Goal: Information Seeking & Learning: Learn about a topic

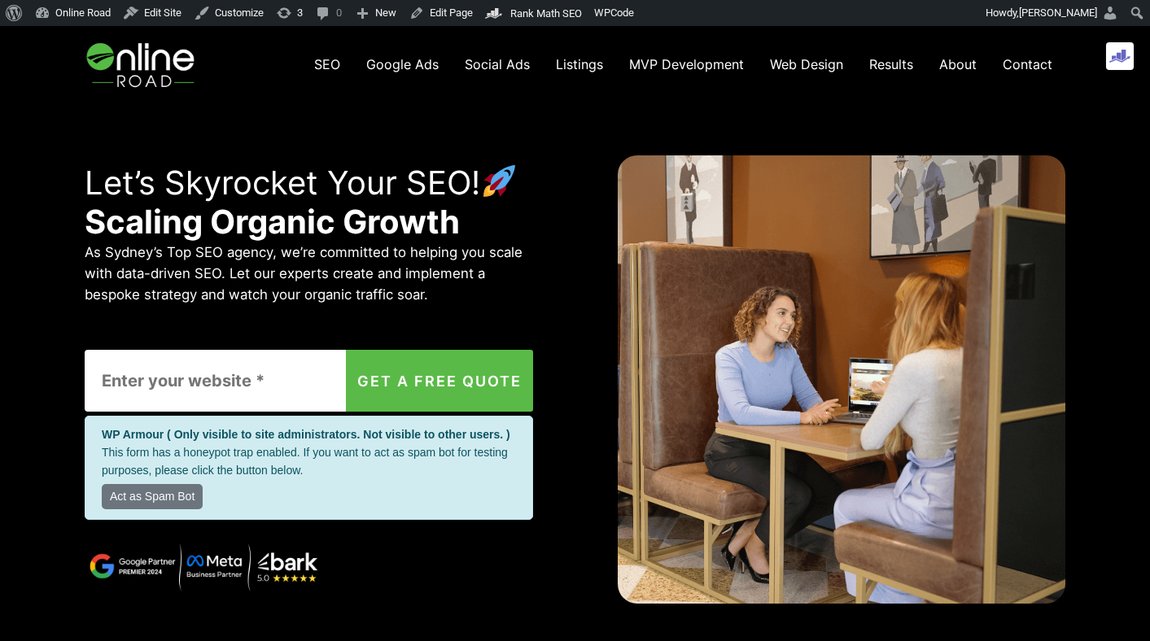
click at [163, 68] on img at bounding box center [143, 64] width 116 height 77
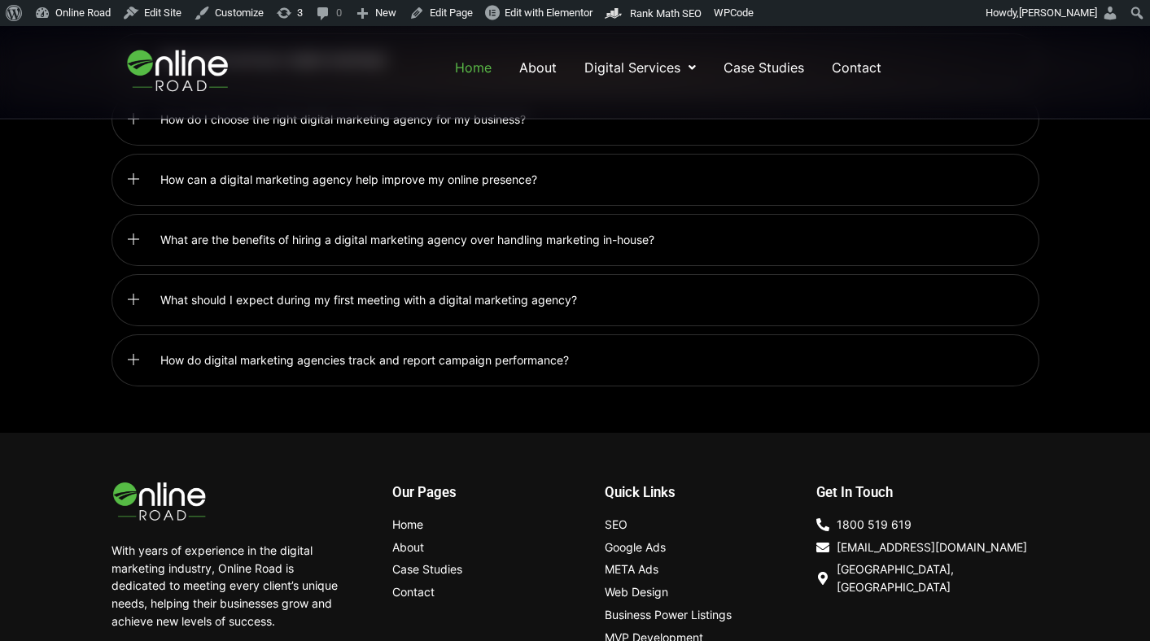
scroll to position [4369, 0]
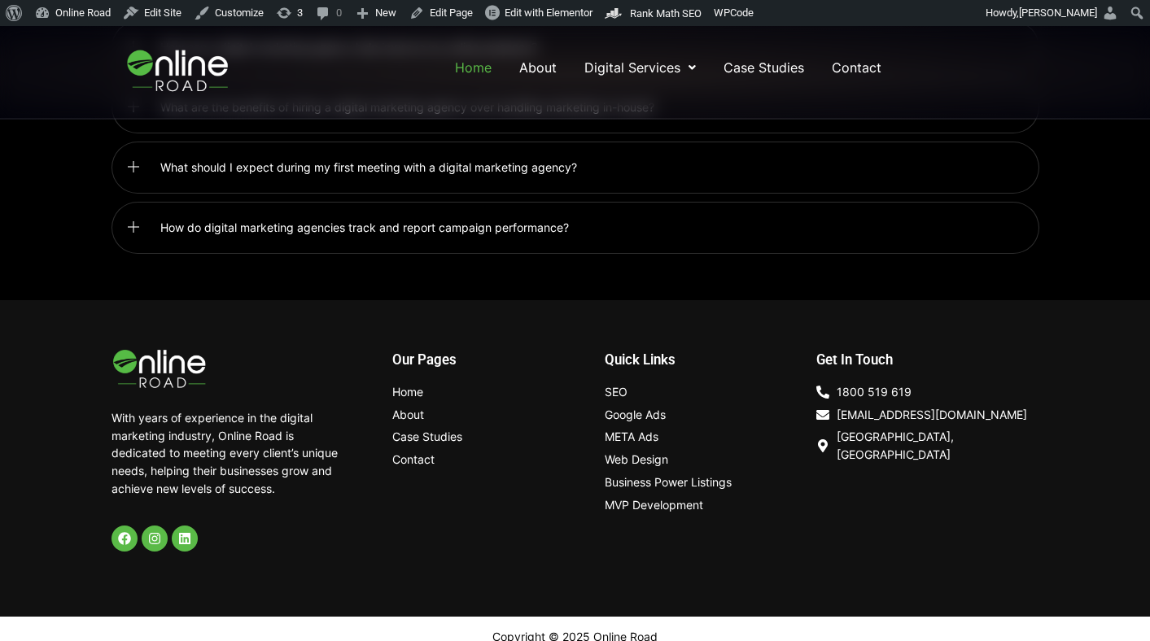
click at [642, 406] on span "Google Ads" at bounding box center [635, 415] width 61 height 18
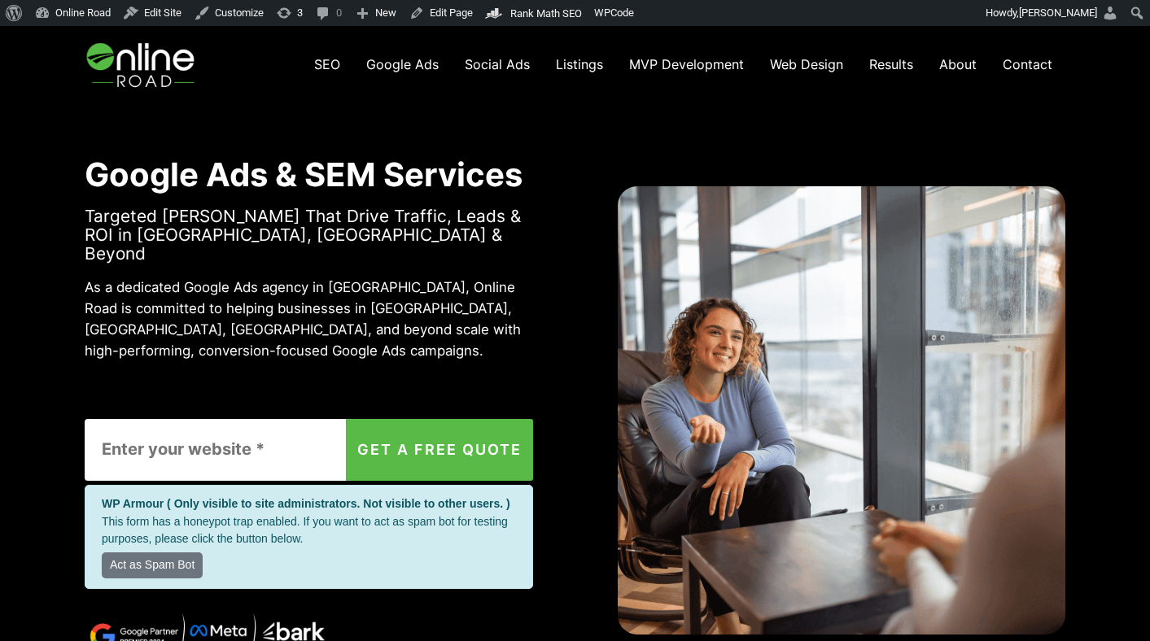
click at [129, 67] on img at bounding box center [143, 64] width 116 height 77
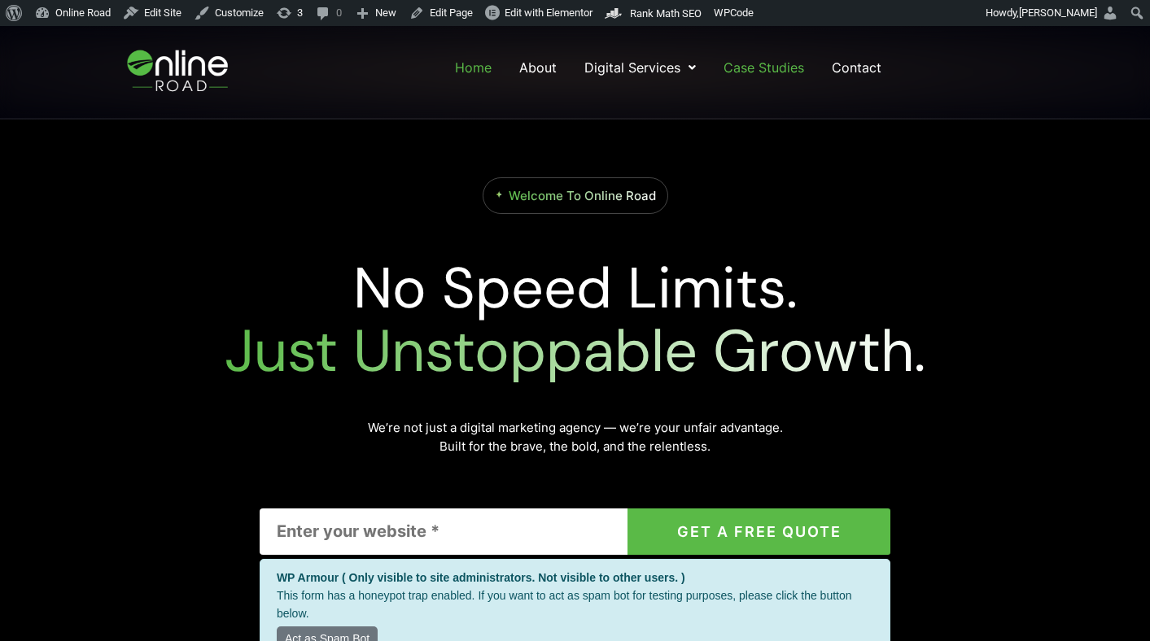
click at [784, 67] on link "Case Studies" at bounding box center [764, 67] width 84 height 29
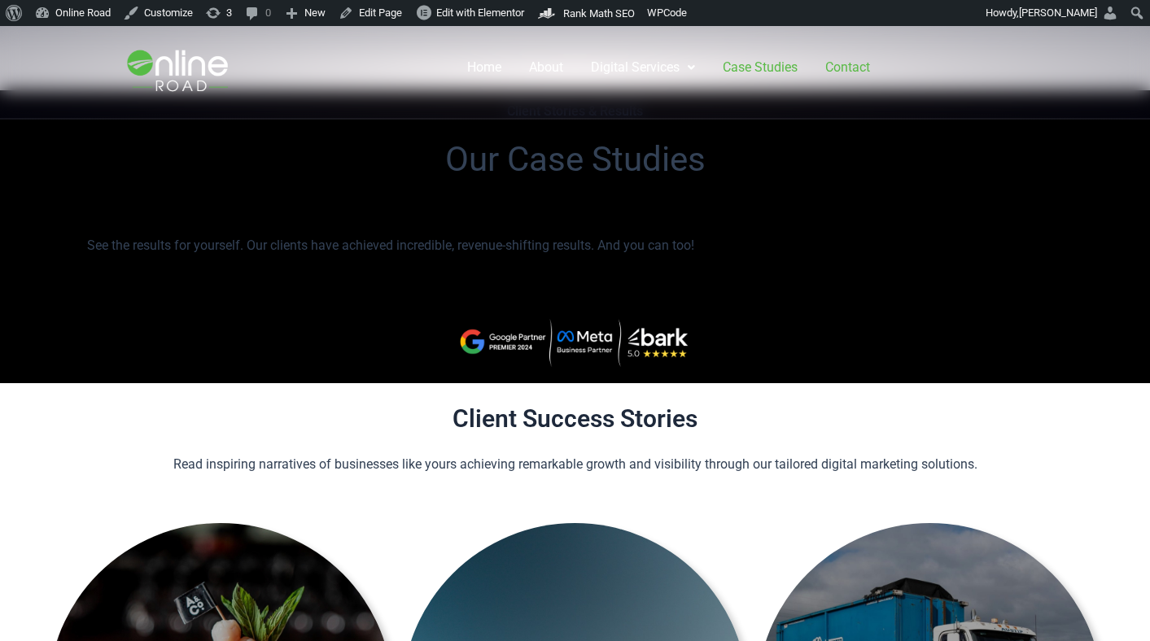
click at [841, 62] on link "Contact" at bounding box center [847, 67] width 48 height 29
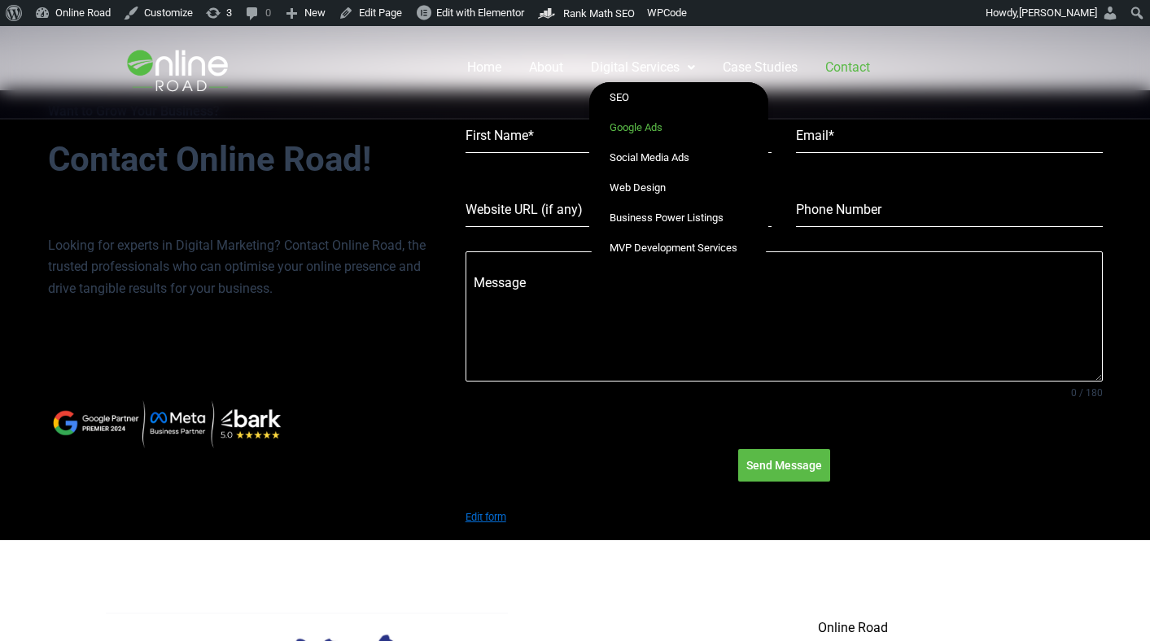
click at [627, 120] on link "Google Ads" at bounding box center [678, 127] width 179 height 30
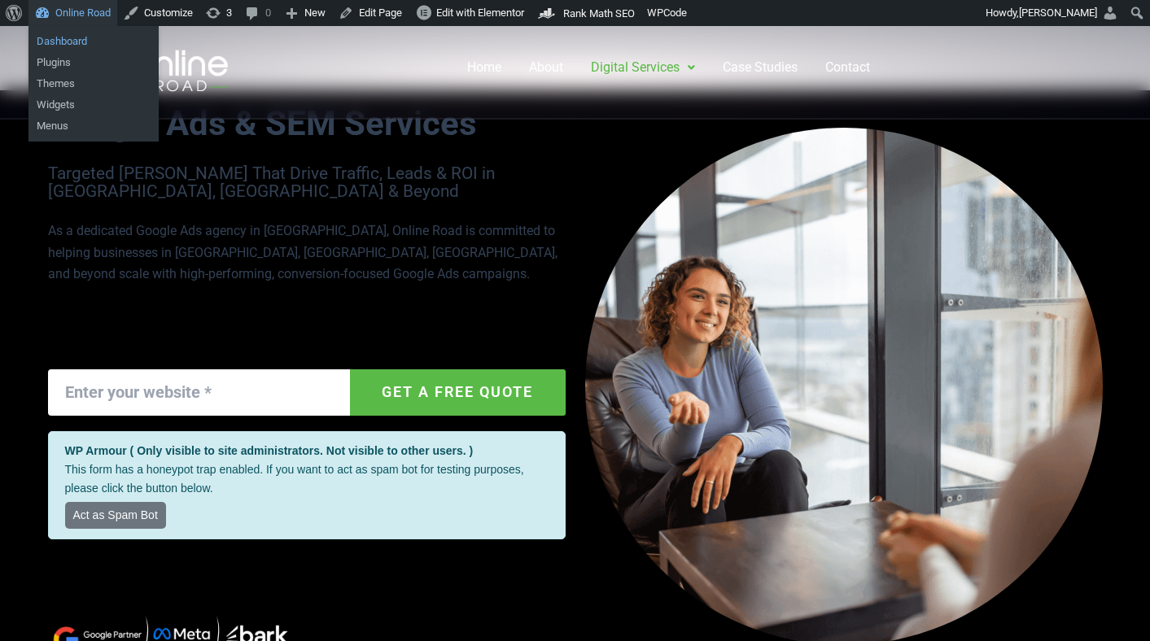
click at [67, 31] on link "Dashboard" at bounding box center [93, 41] width 130 height 21
click at [67, 38] on link "Dashboard" at bounding box center [93, 41] width 130 height 21
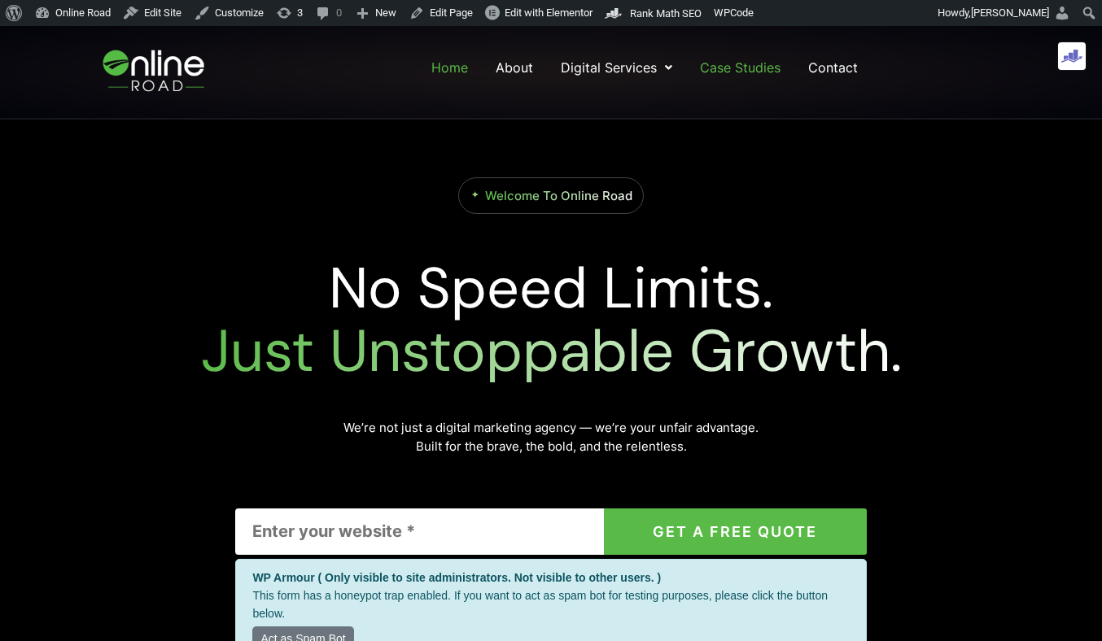
click at [714, 69] on link "Case Studies" at bounding box center [740, 67] width 84 height 29
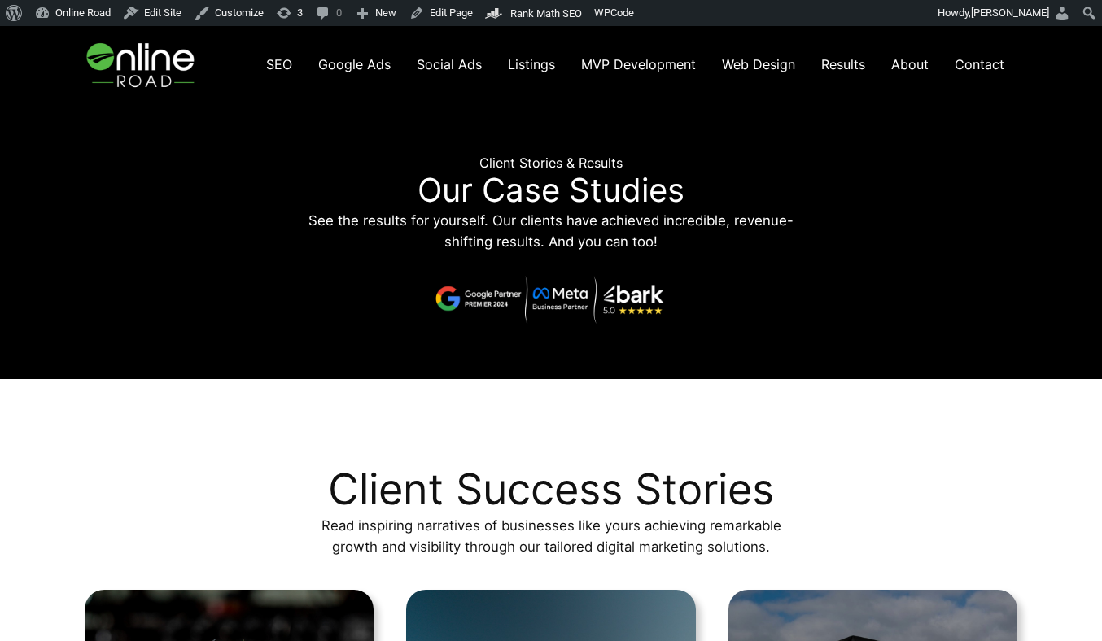
click at [277, 61] on span "SEO" at bounding box center [279, 64] width 26 height 16
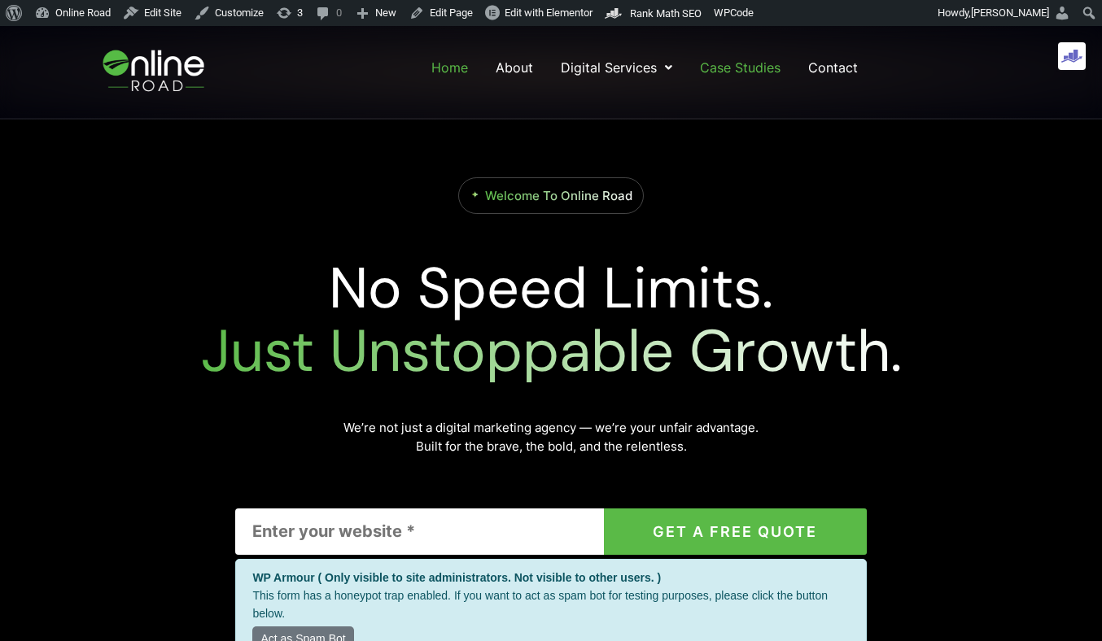
click at [747, 72] on link "Case Studies" at bounding box center [740, 67] width 84 height 29
click at [522, 62] on link "About" at bounding box center [514, 67] width 41 height 29
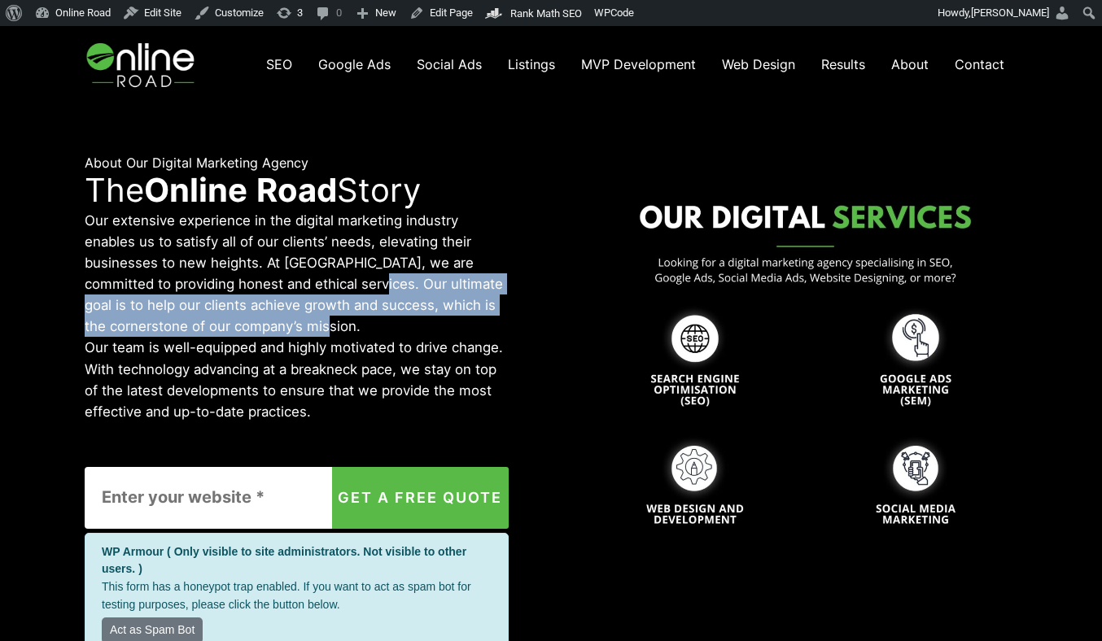
drag, startPoint x: 319, startPoint y: 321, endPoint x: 334, endPoint y: 280, distance: 44.3
click at [334, 280] on p "Our extensive experience in the digital marketing industry enables us to satisf…" at bounding box center [297, 273] width 424 height 127
drag, startPoint x: 332, startPoint y: 285, endPoint x: 363, endPoint y: 322, distance: 48.5
click at [363, 322] on p "Our extensive experience in the digital marketing industry enables us to satisf…" at bounding box center [297, 273] width 424 height 127
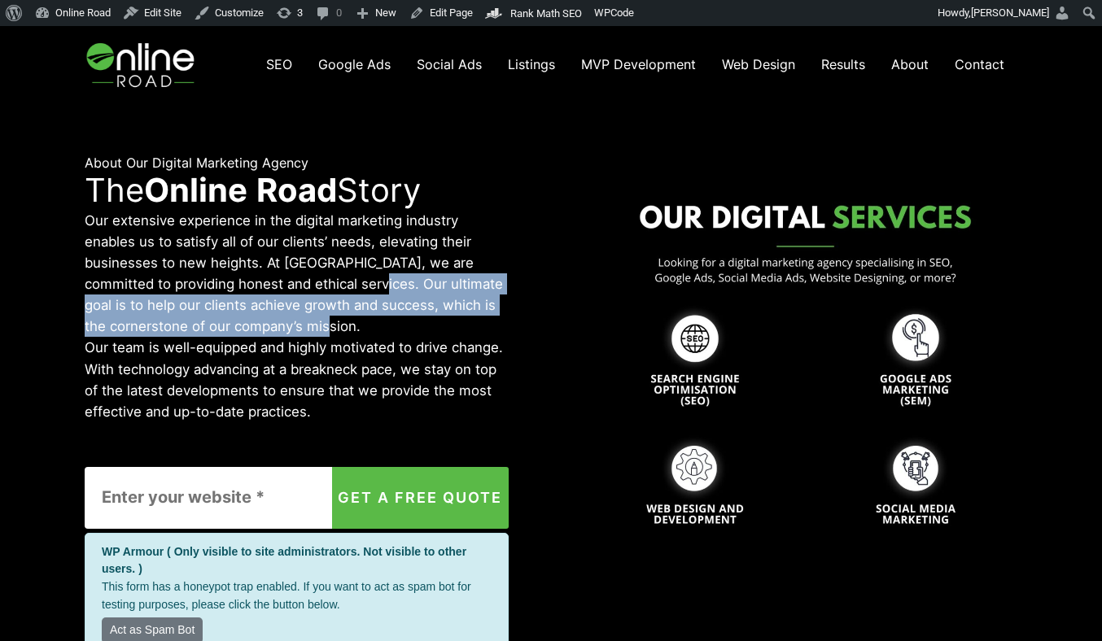
click at [363, 322] on p "Our extensive experience in the digital marketing industry enables us to satisf…" at bounding box center [297, 273] width 424 height 127
drag, startPoint x: 363, startPoint y: 322, endPoint x: 336, endPoint y: 285, distance: 46.1
click at [336, 285] on p "Our extensive experience in the digital marketing industry enables us to satisf…" at bounding box center [297, 273] width 424 height 127
click at [145, 78] on img at bounding box center [143, 64] width 116 height 77
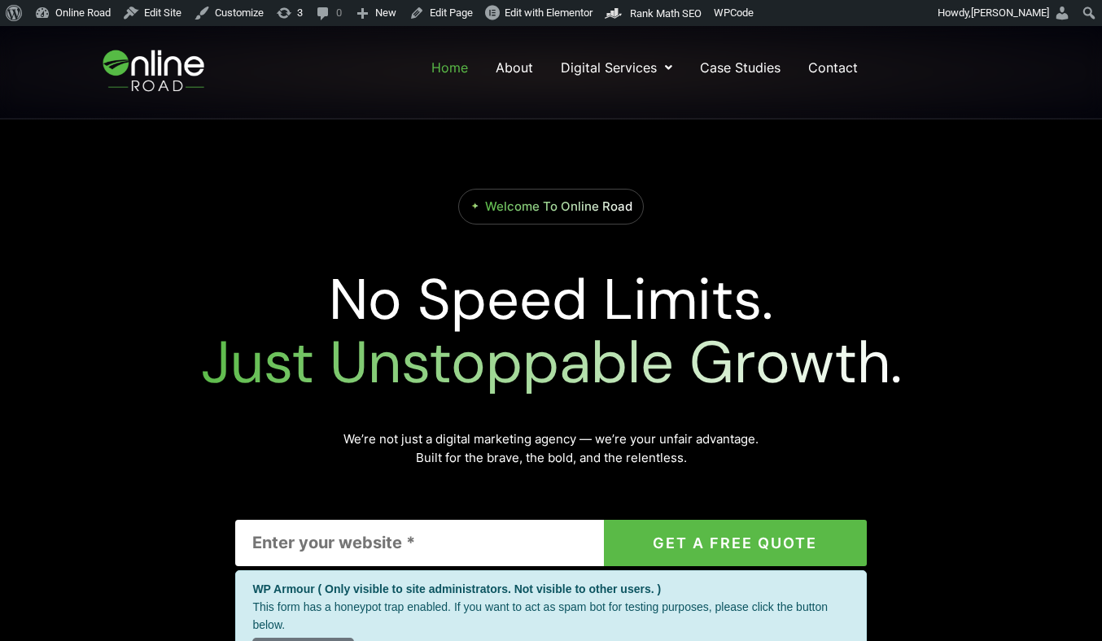
click at [341, 543] on input "Contact form" at bounding box center [419, 543] width 368 height 46
type input "online.com"
click at [604, 520] on button "GET A FREE QUOTE" at bounding box center [735, 543] width 263 height 46
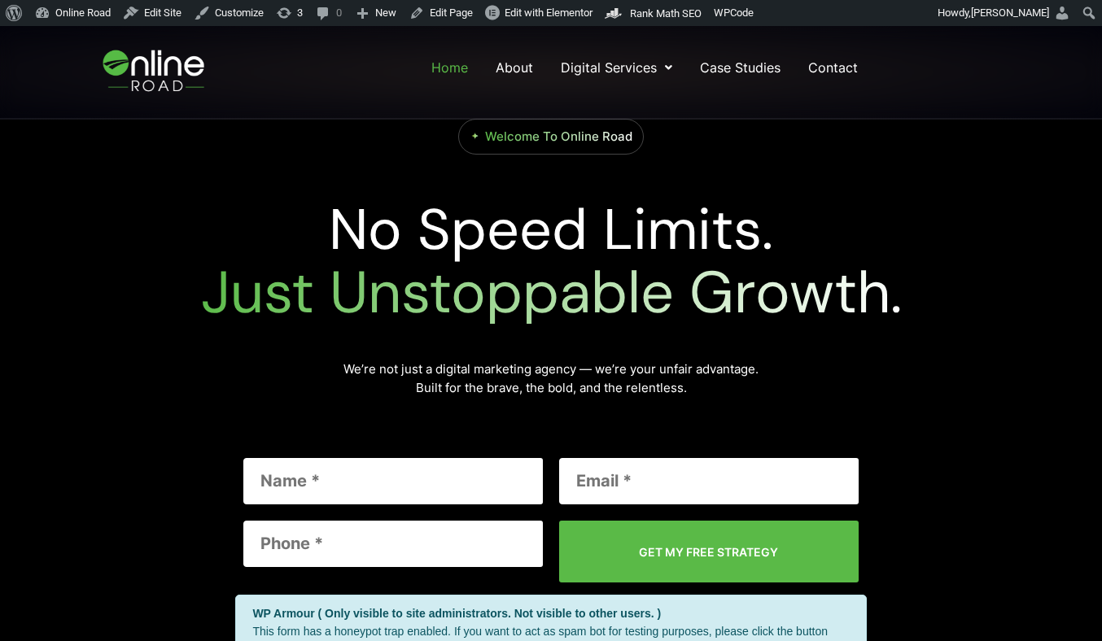
scroll to position [208, 0]
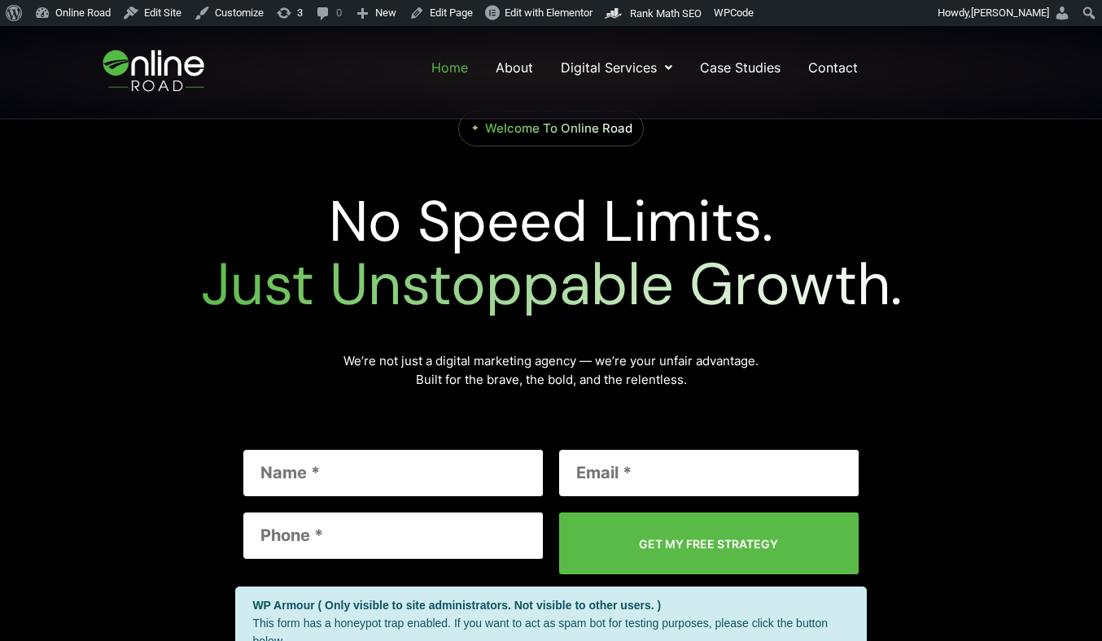
click at [142, 61] on img at bounding box center [155, 72] width 137 height 76
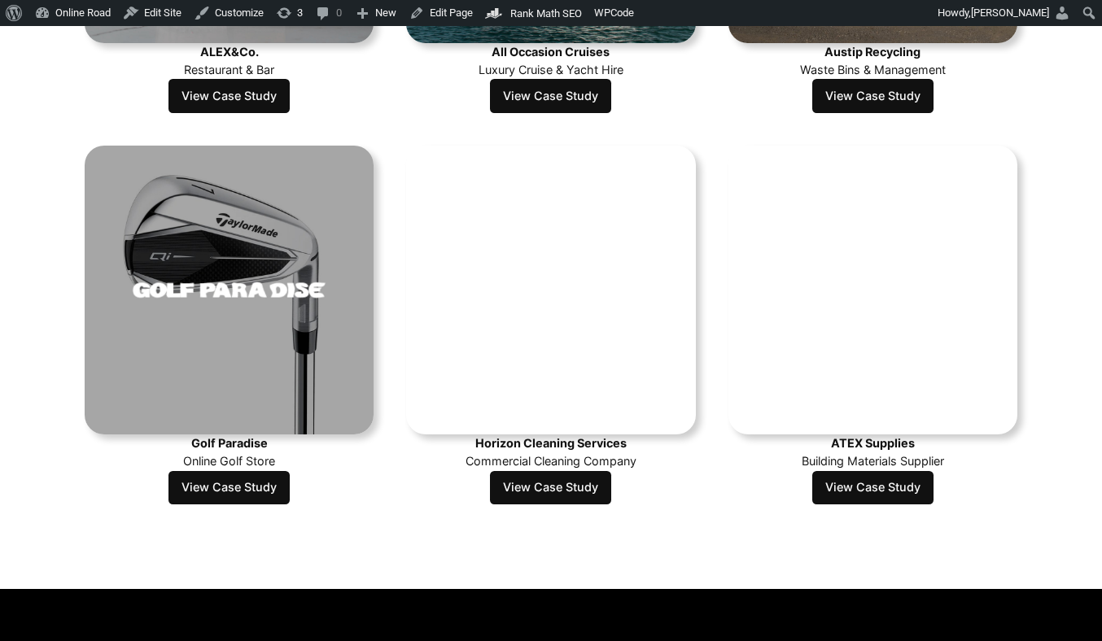
scroll to position [850, 0]
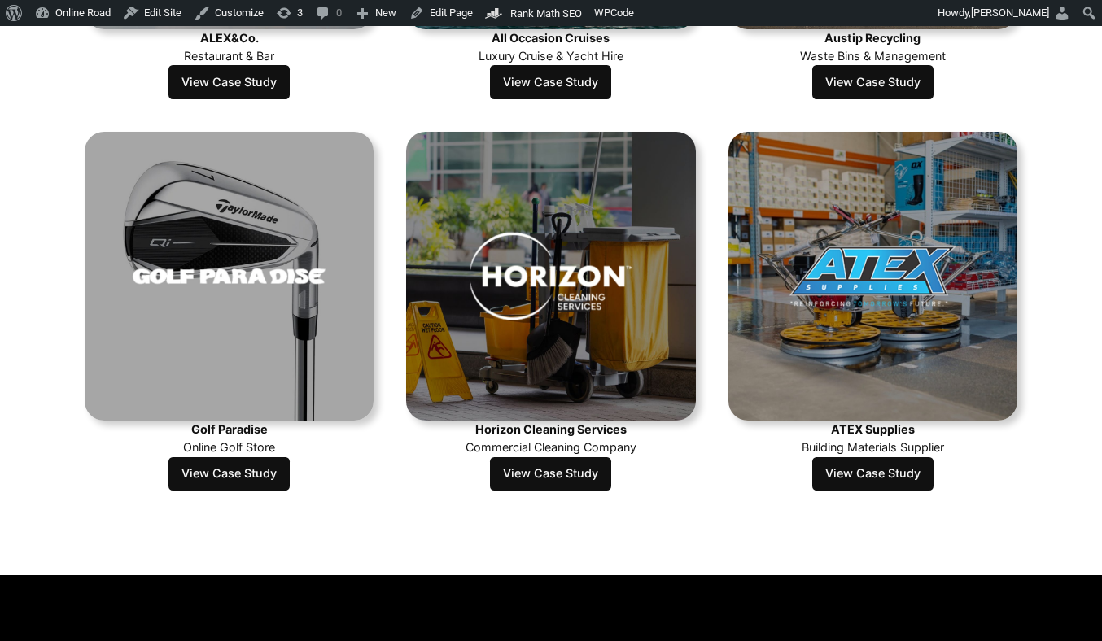
click at [880, 483] on link "View Case Study" at bounding box center [872, 474] width 121 height 34
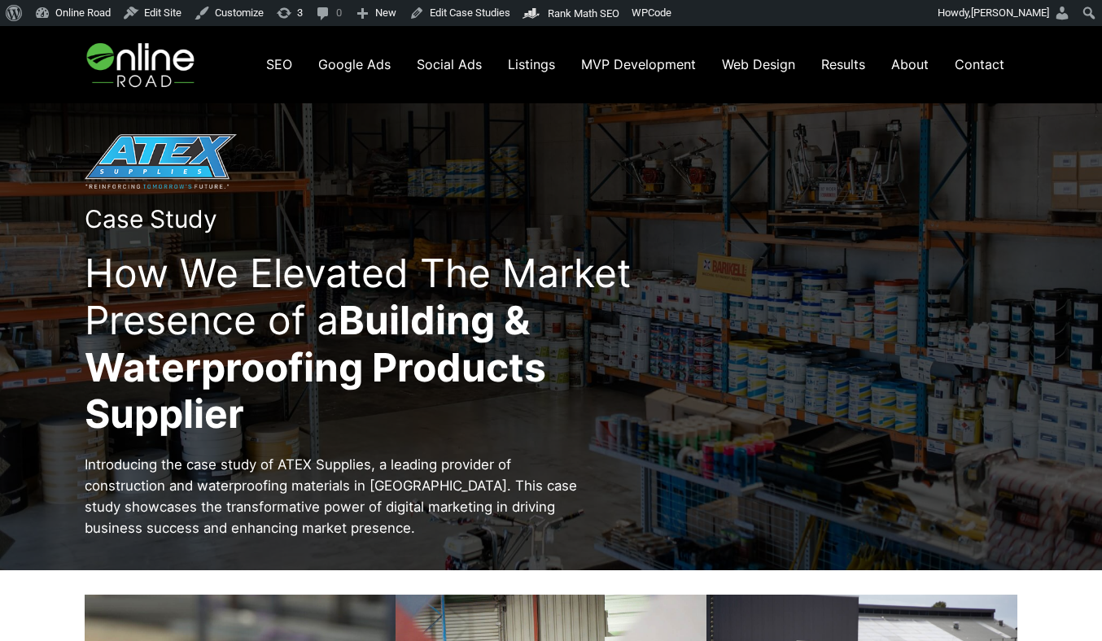
click at [844, 67] on span "Results" at bounding box center [843, 64] width 44 height 16
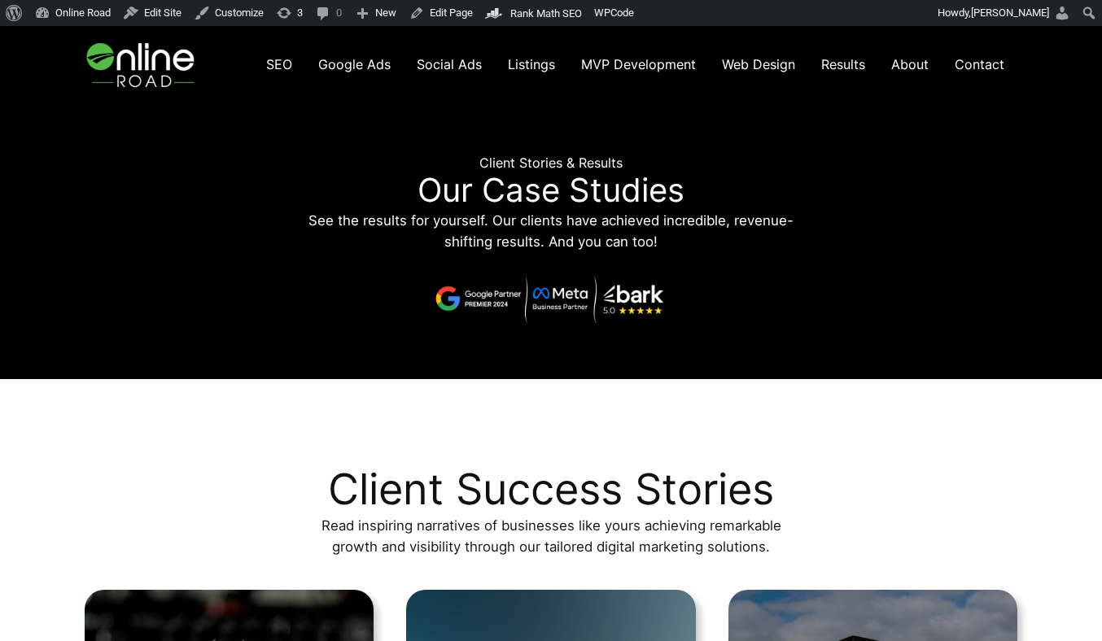
click at [334, 64] on span "Google Ads" at bounding box center [354, 64] width 72 height 16
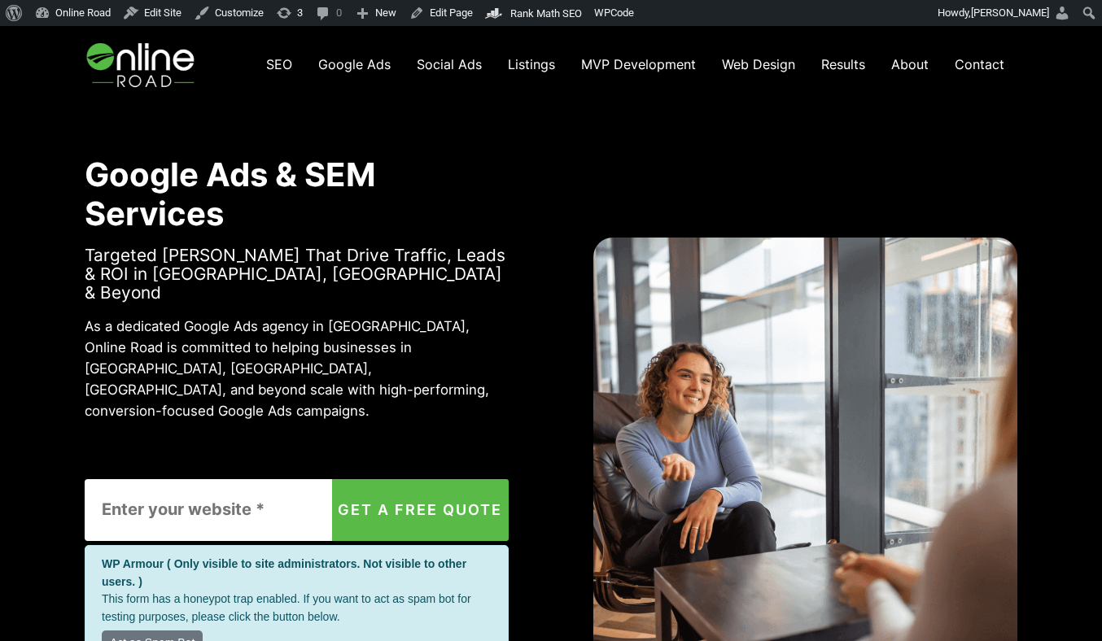
click at [835, 63] on span "Results" at bounding box center [843, 64] width 44 height 16
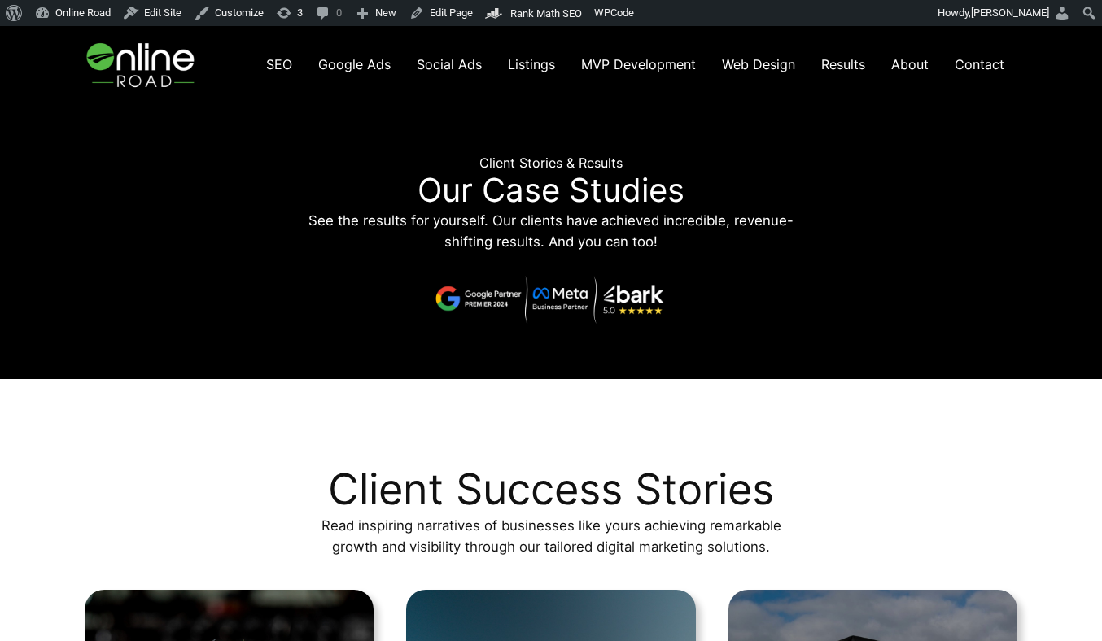
click at [159, 77] on img at bounding box center [143, 64] width 116 height 77
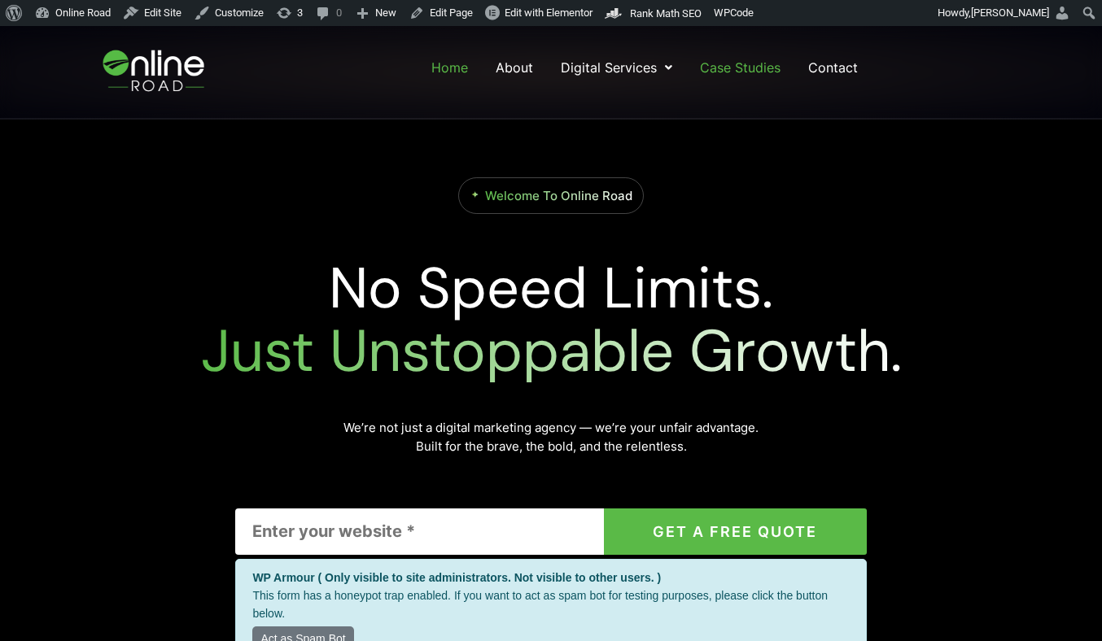
click at [738, 62] on link "Case Studies" at bounding box center [740, 67] width 84 height 29
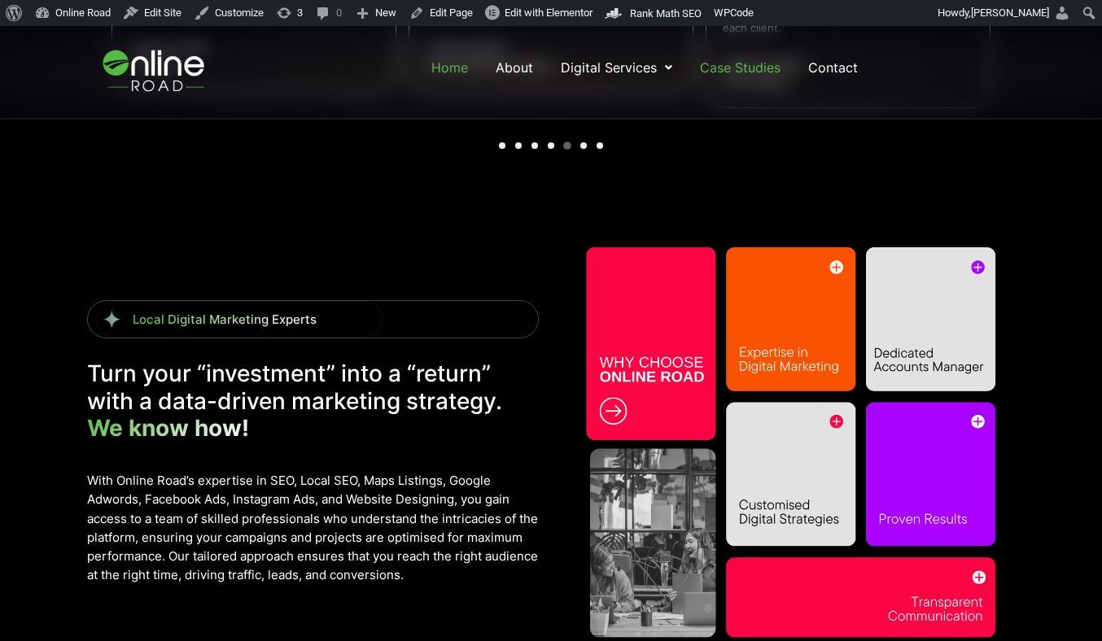
scroll to position [2461, 0]
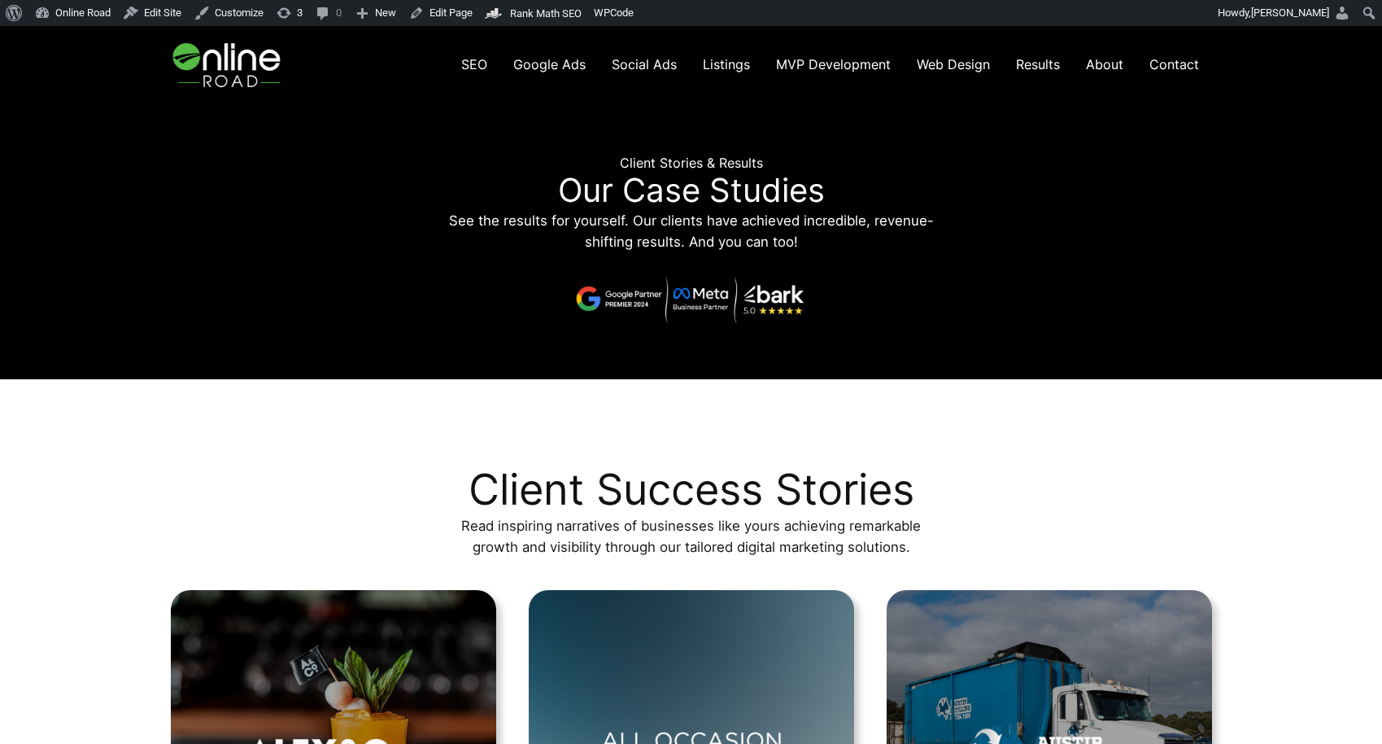
click at [1036, 68] on span "Results" at bounding box center [1038, 64] width 44 height 16
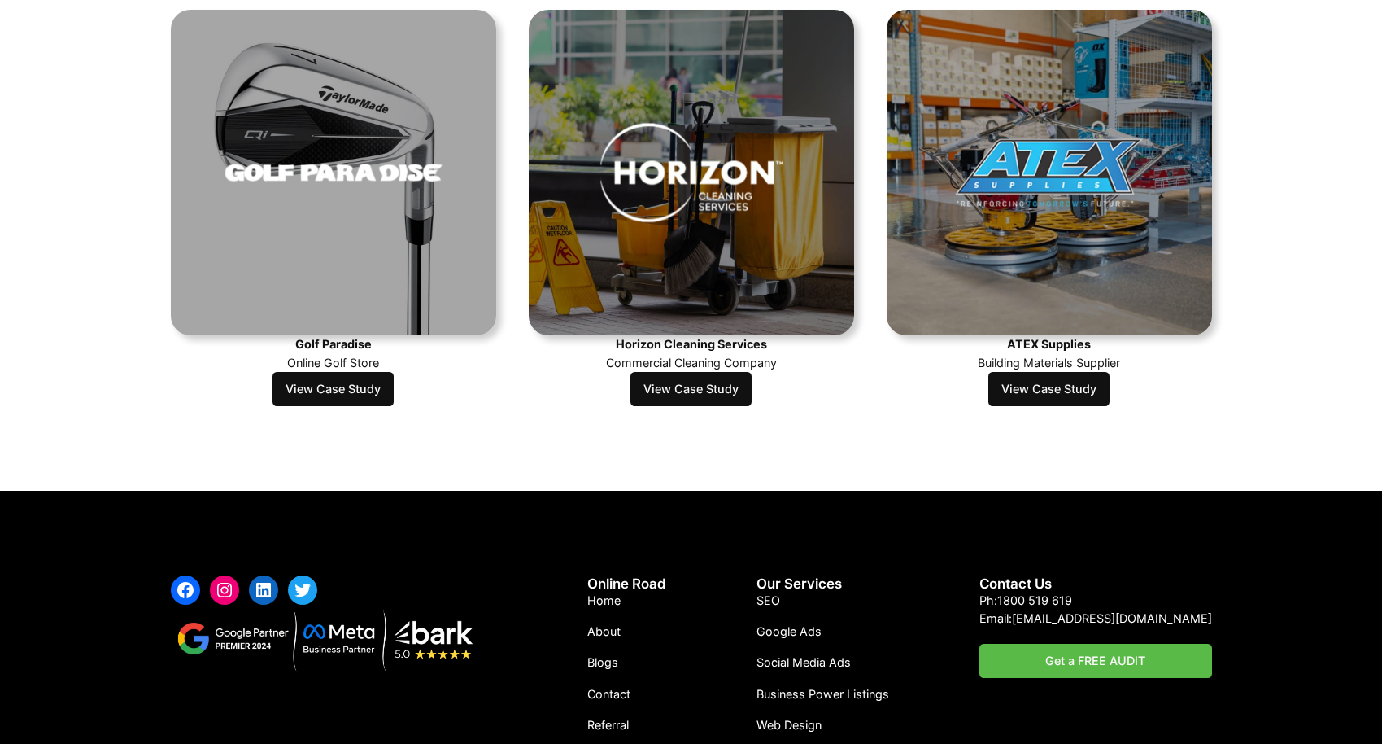
scroll to position [1089, 0]
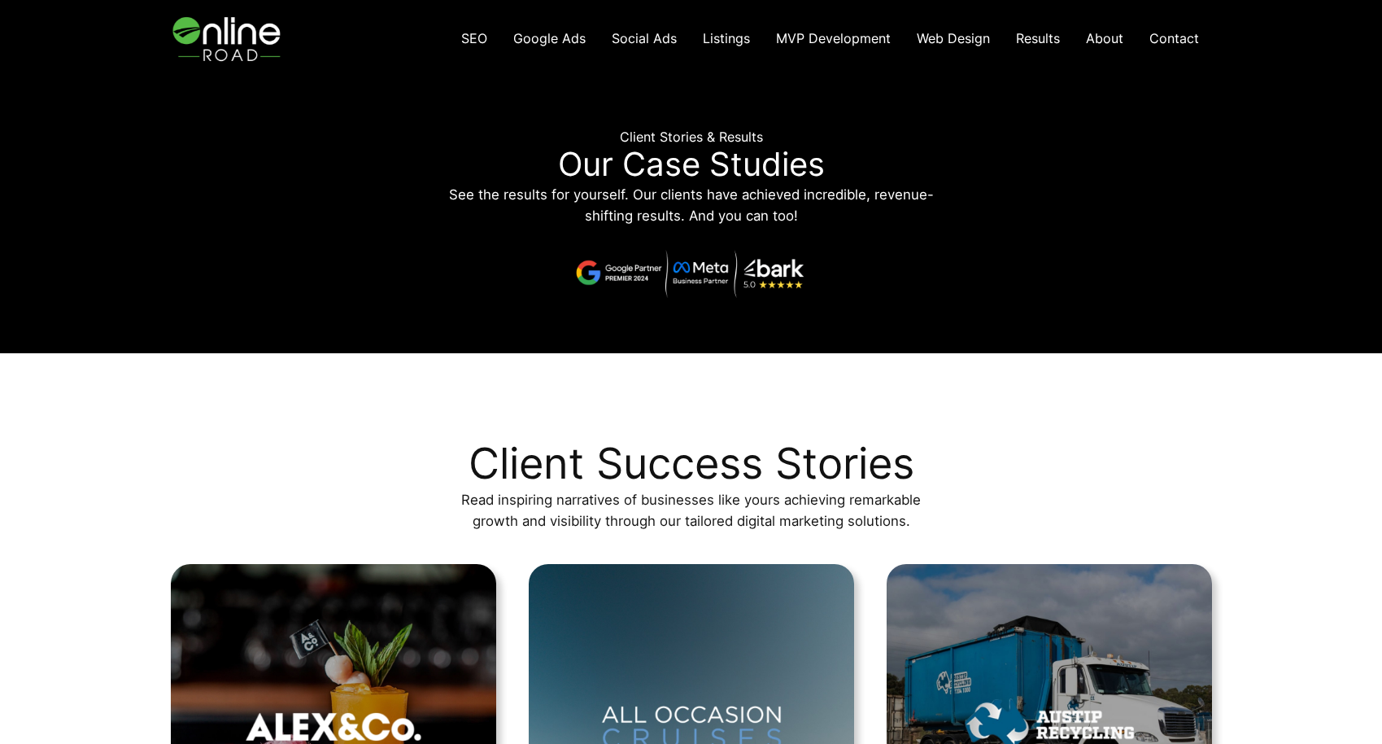
click at [638, 37] on span "Social Ads" at bounding box center [644, 38] width 65 height 16
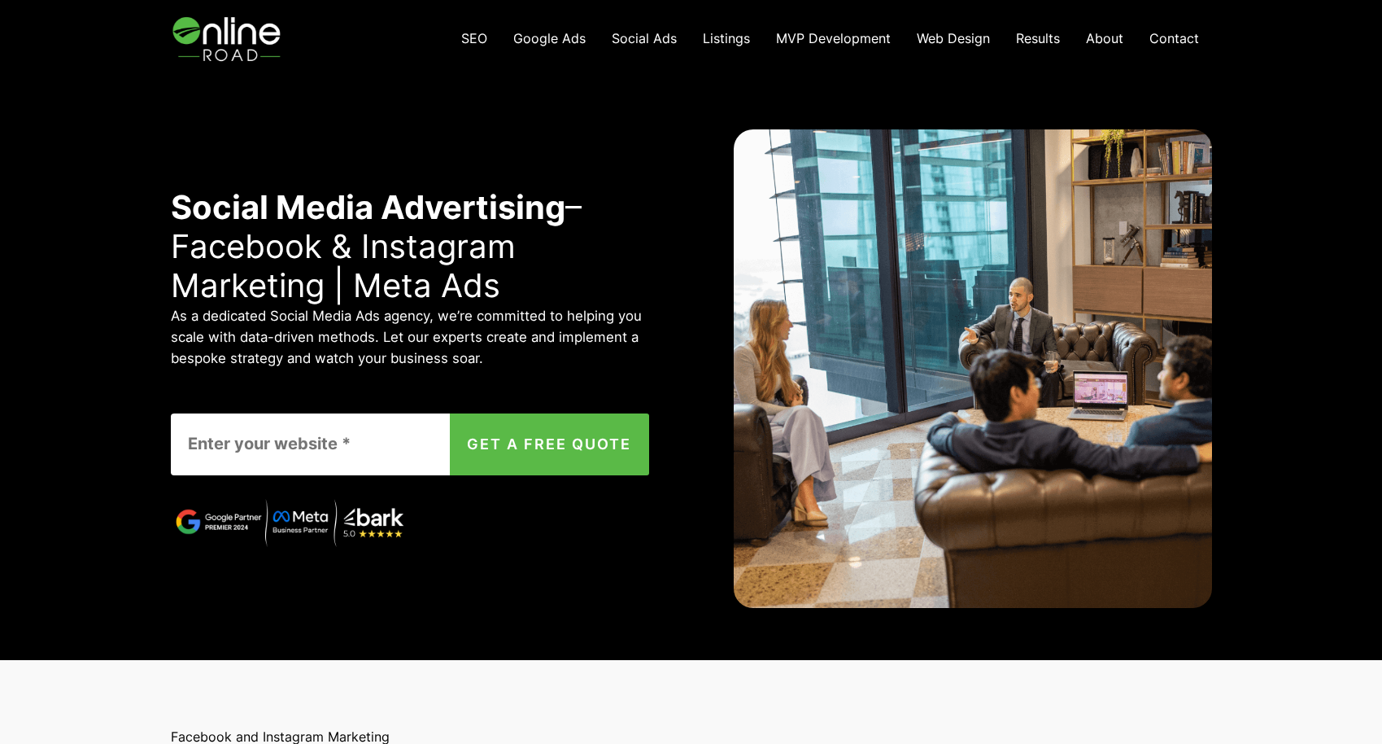
click at [475, 37] on span "SEO" at bounding box center [474, 38] width 26 height 16
